Goal: Navigation & Orientation: Find specific page/section

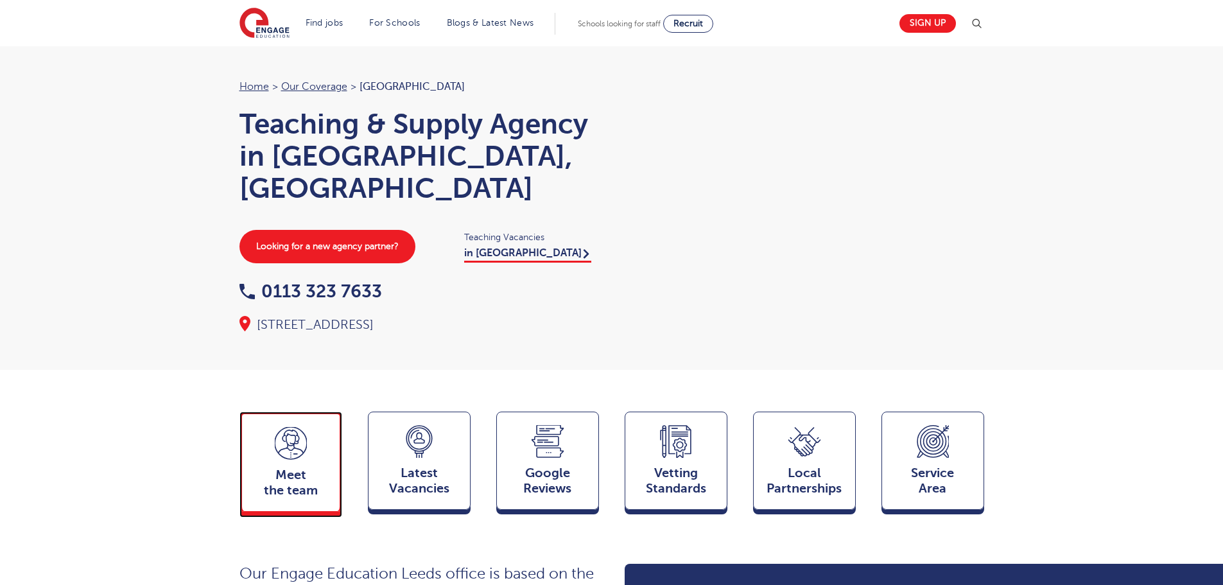
click at [310, 431] on div "Meet the team Team" at bounding box center [290, 461] width 103 height 100
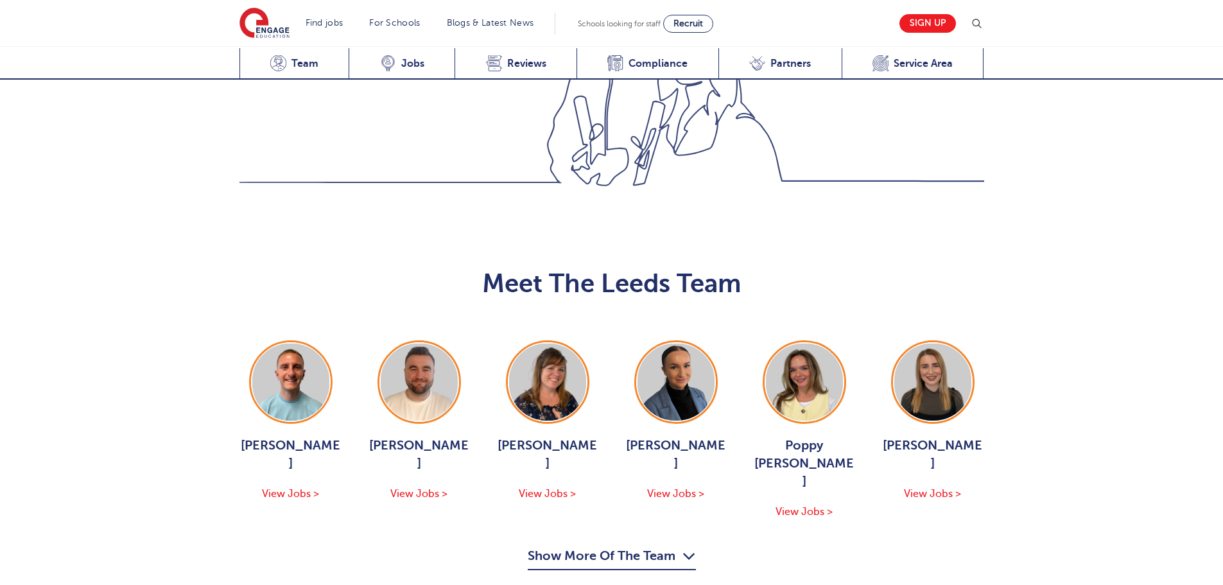
scroll to position [1402, 0]
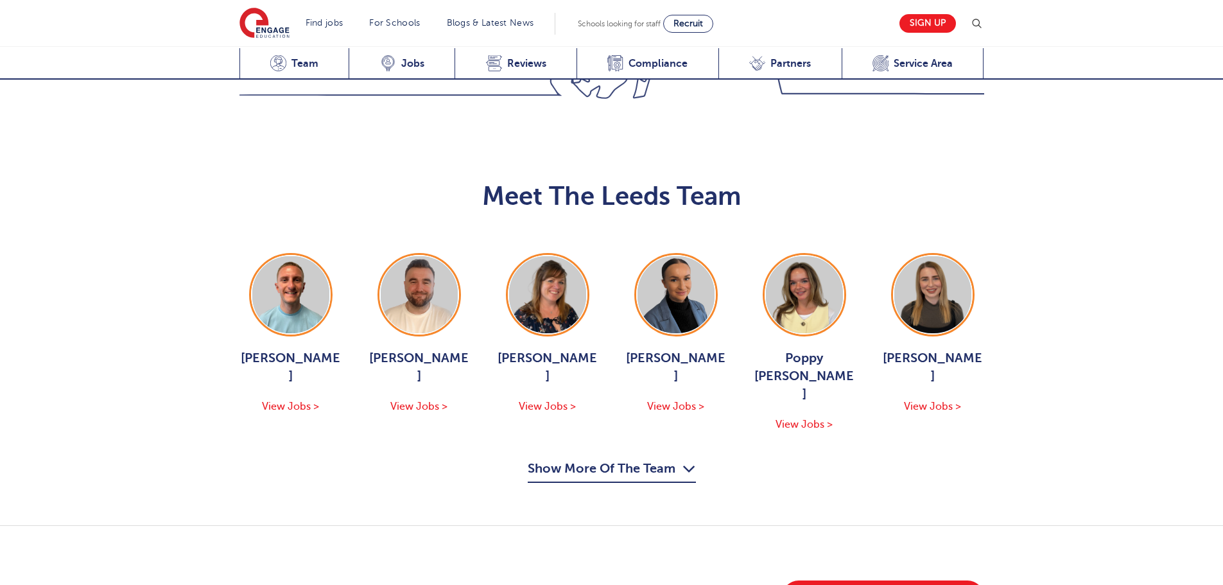
click at [628, 458] on button "Show More Of The Team" at bounding box center [612, 470] width 168 height 24
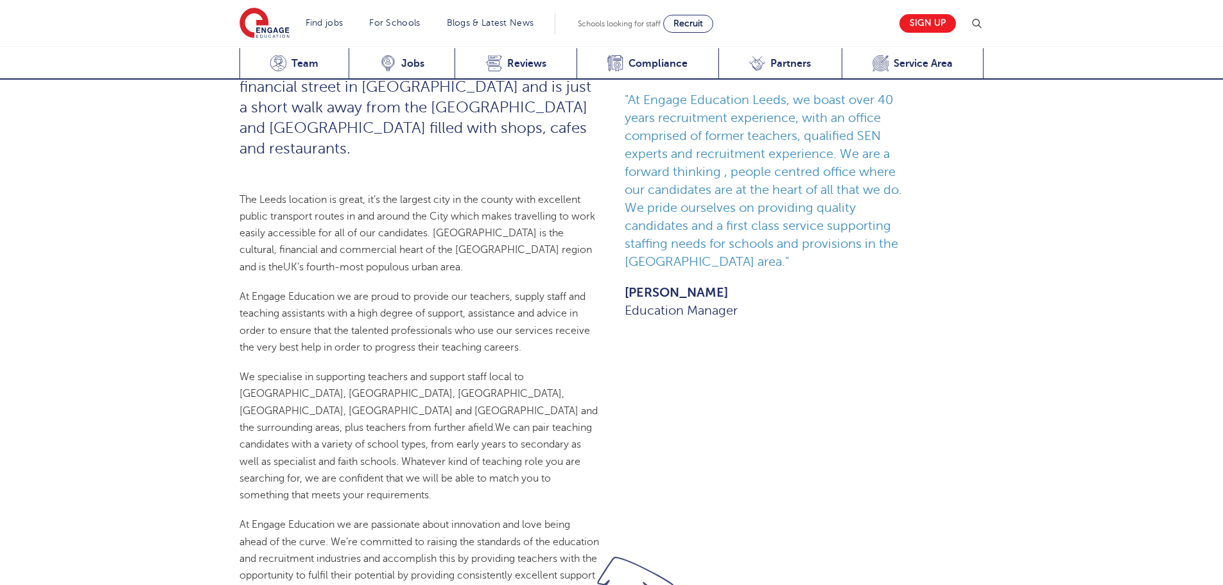
scroll to position [642, 0]
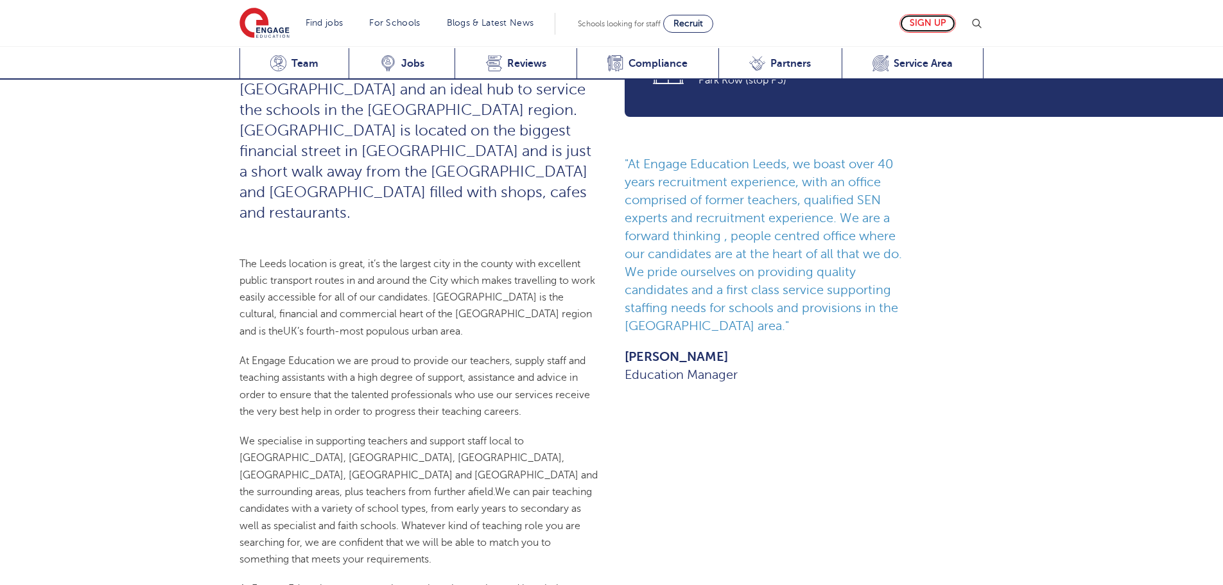
click at [922, 20] on link "Sign up" at bounding box center [927, 23] width 56 height 19
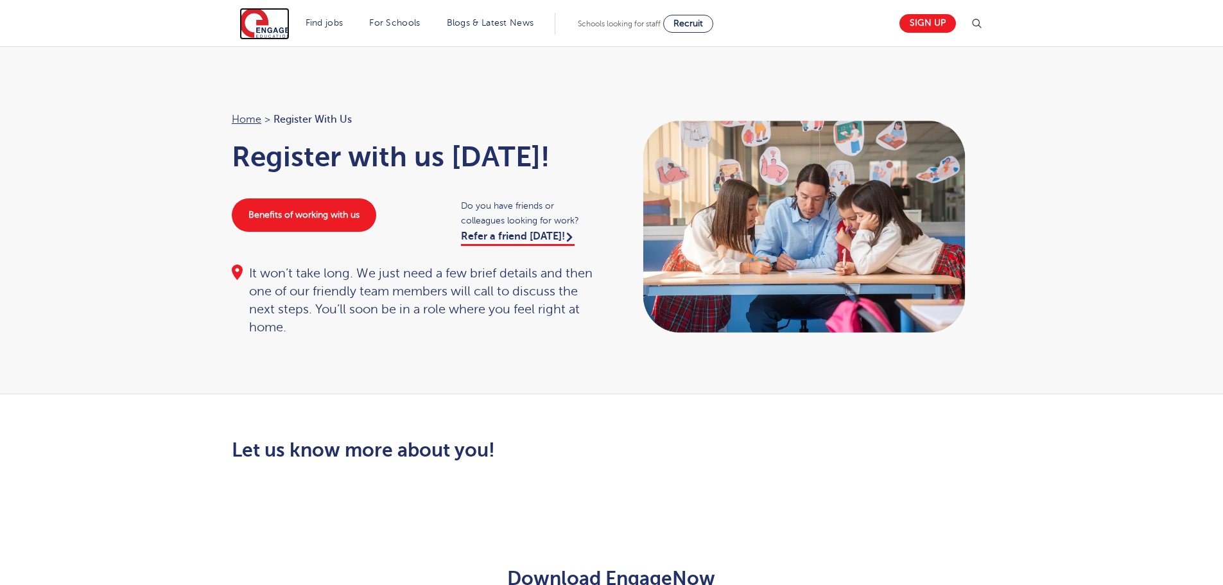
click at [258, 24] on img at bounding box center [264, 24] width 50 height 32
